Goal: Information Seeking & Learning: Learn about a topic

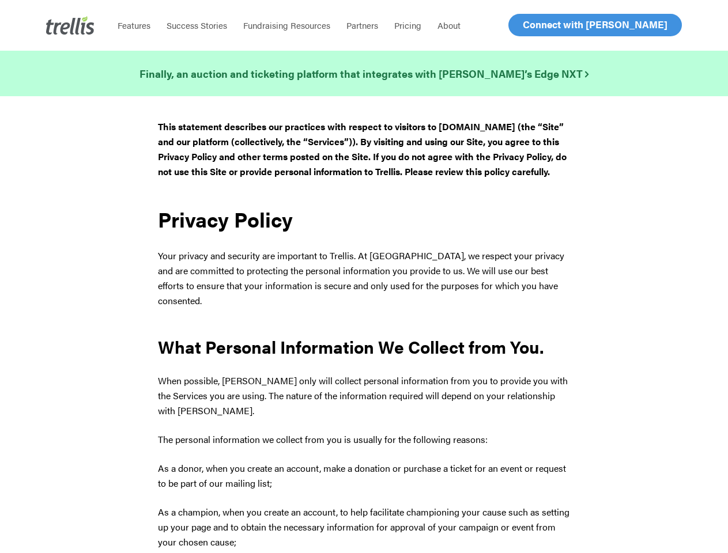
click at [364, 277] on p "Your privacy and security are important to Trellis. At [GEOGRAPHIC_DATA], we re…" at bounding box center [363, 278] width 411 height 60
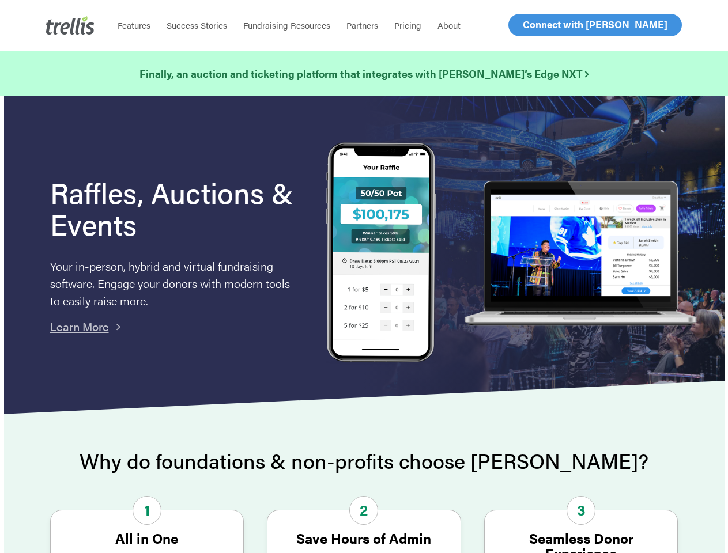
click at [364, 277] on img at bounding box center [380, 253] width 109 height 223
